Goal: Task Accomplishment & Management: Use online tool/utility

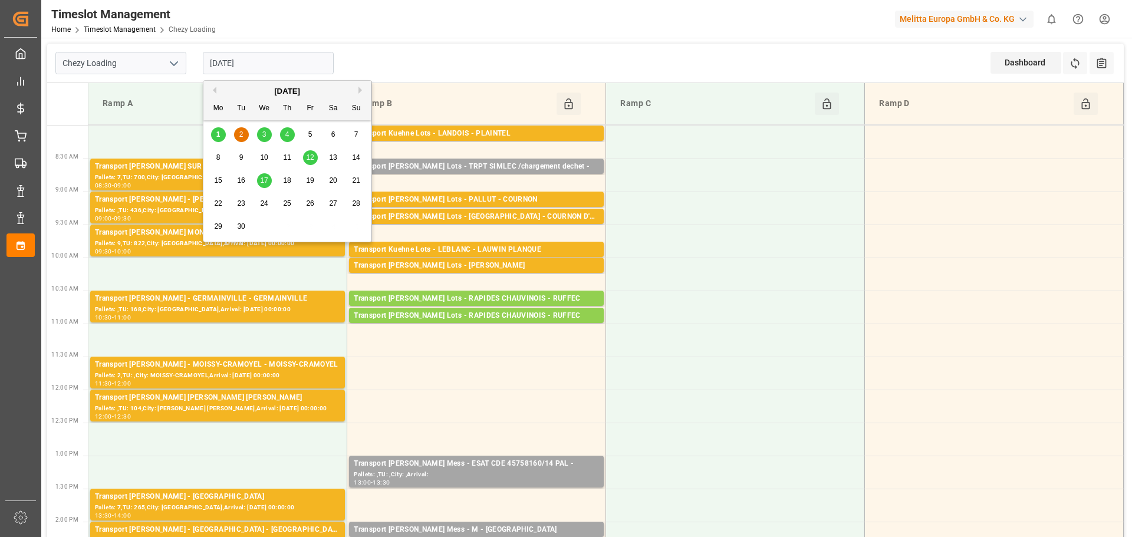
click at [248, 61] on input "[DATE]" at bounding box center [268, 63] width 131 height 22
click at [218, 136] on span "1" at bounding box center [218, 134] width 4 height 8
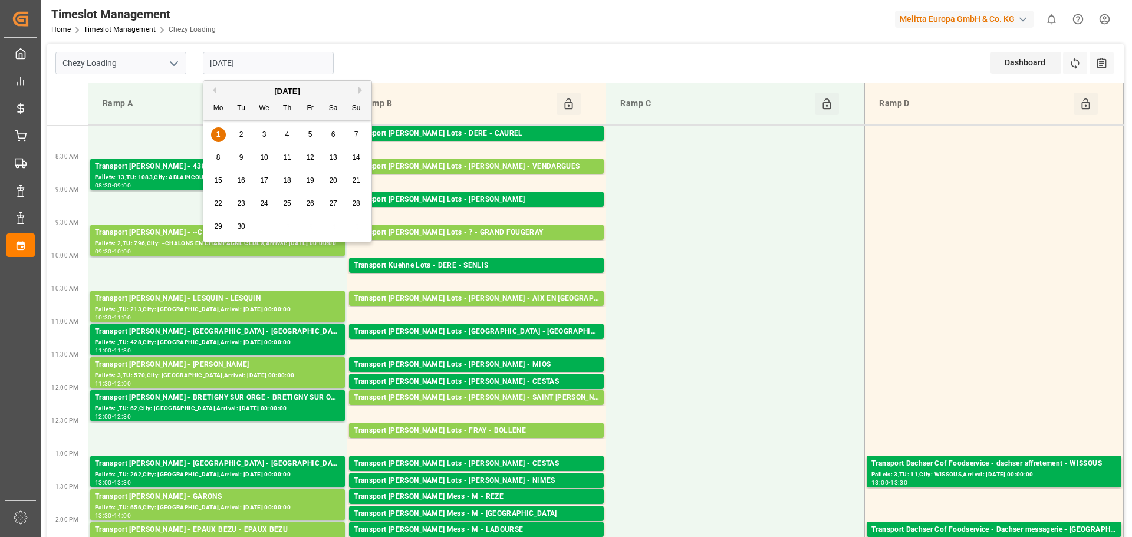
click at [213, 55] on input "[DATE]" at bounding box center [268, 63] width 131 height 22
click at [261, 137] on div "3" at bounding box center [264, 135] width 15 height 14
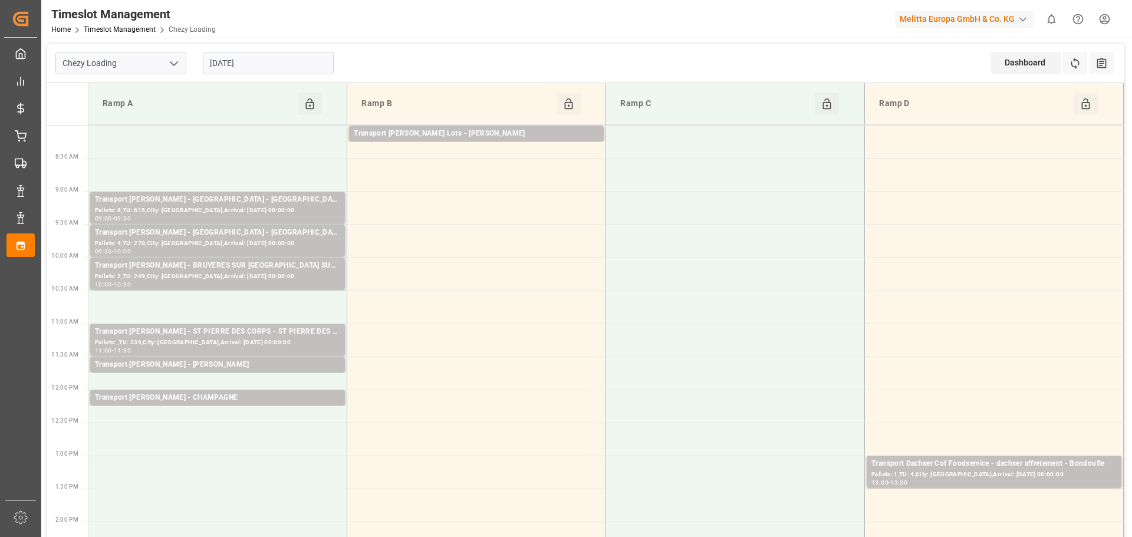
click at [248, 60] on input "[DATE]" at bounding box center [268, 63] width 131 height 22
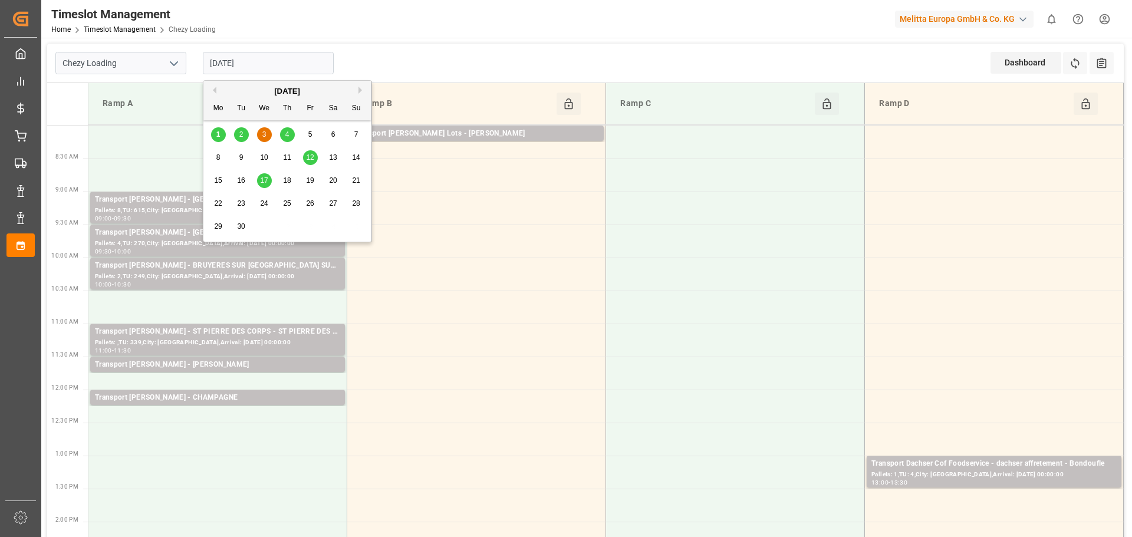
click at [243, 136] on span "2" at bounding box center [241, 134] width 4 height 8
type input "[DATE]"
